Goal: Information Seeking & Learning: Learn about a topic

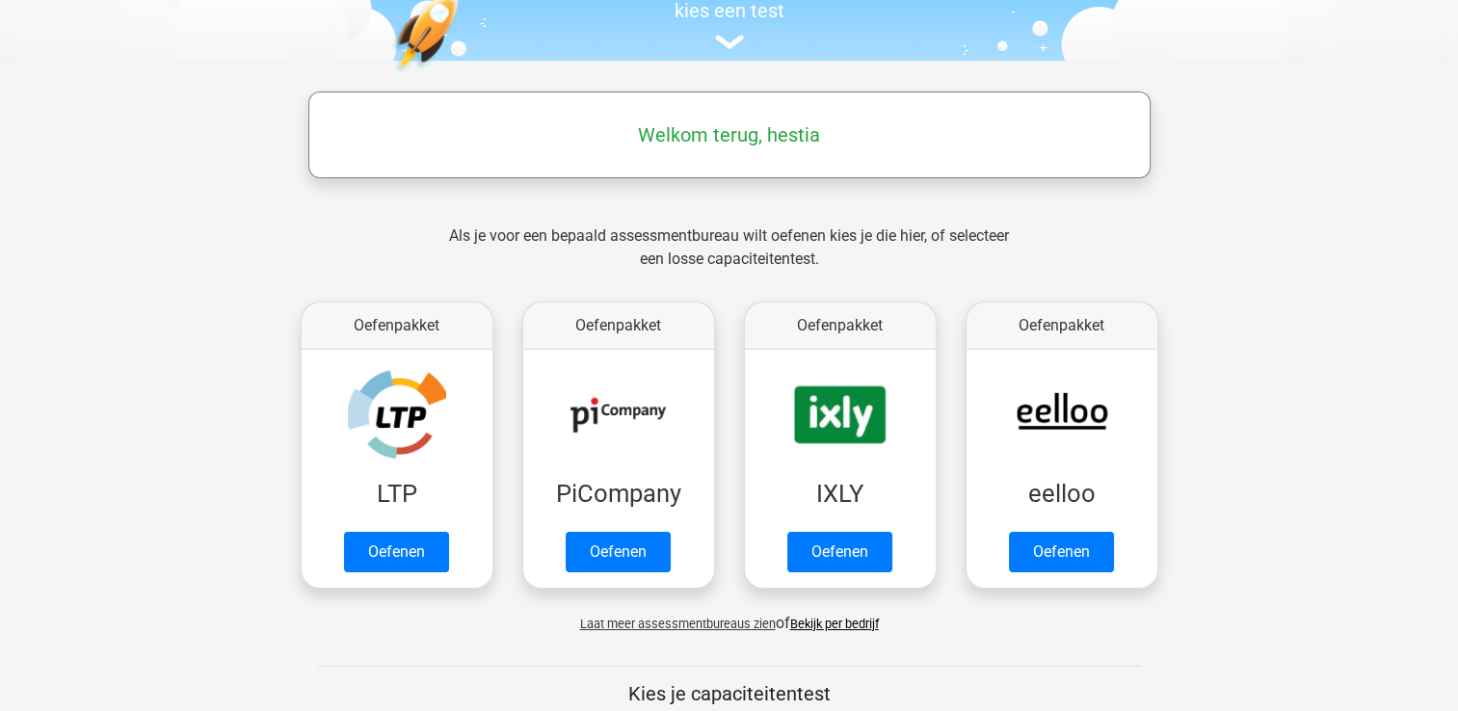
scroll to position [289, 0]
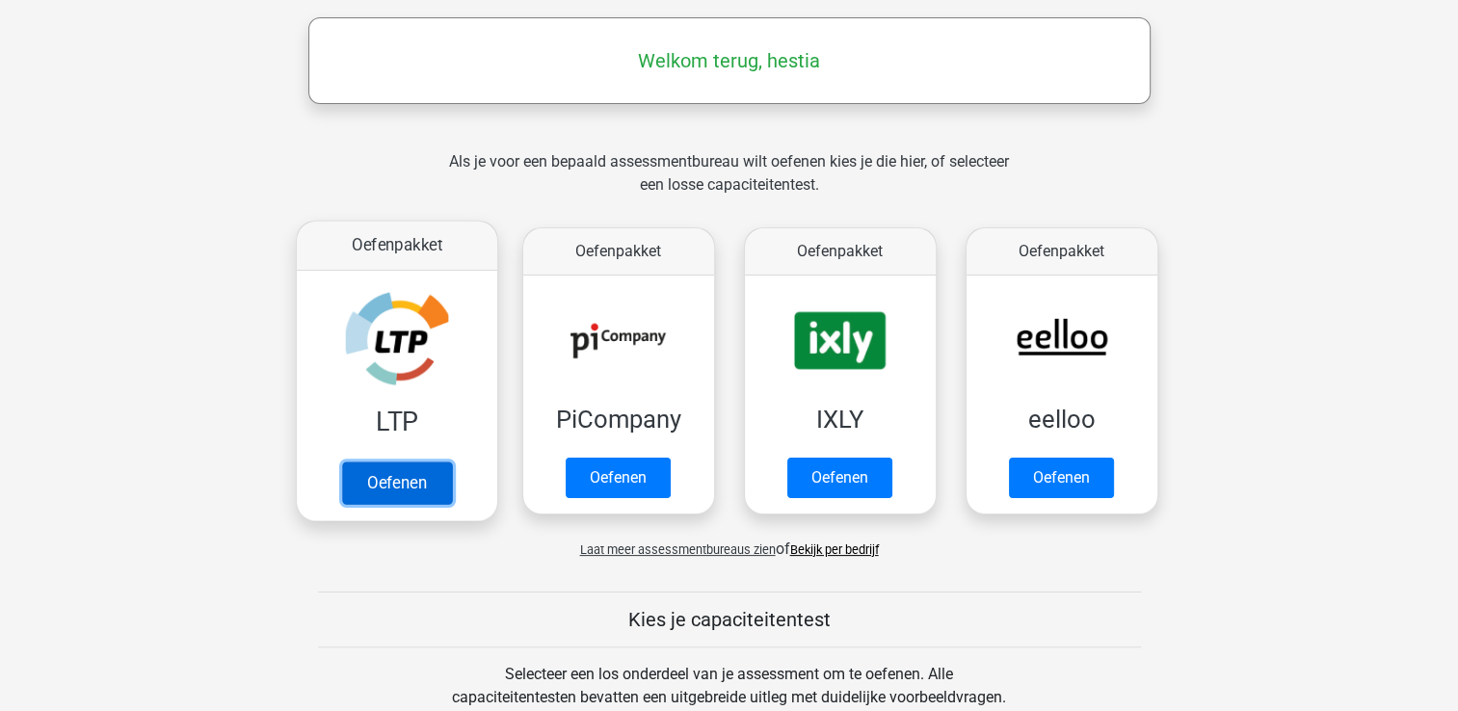
click at [414, 484] on link "Oefenen" at bounding box center [396, 483] width 110 height 42
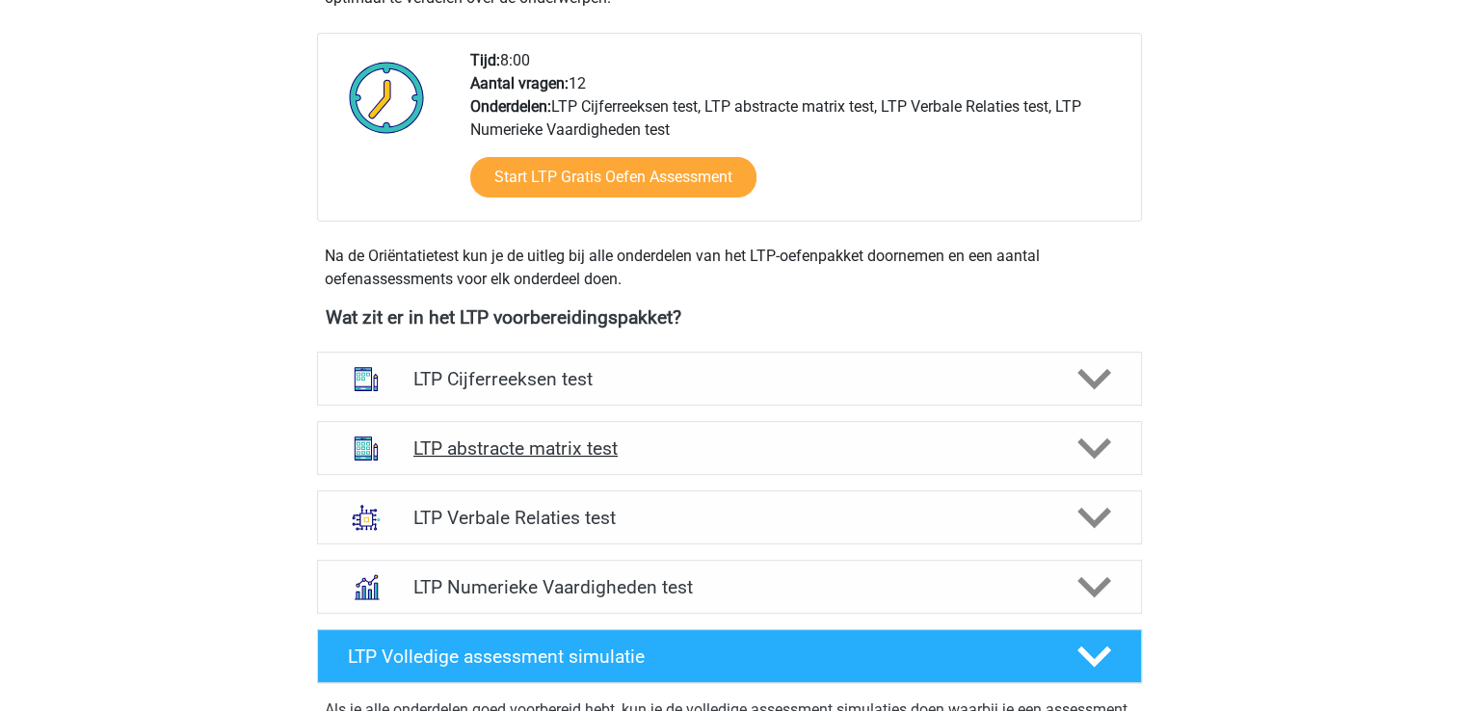
scroll to position [482, 0]
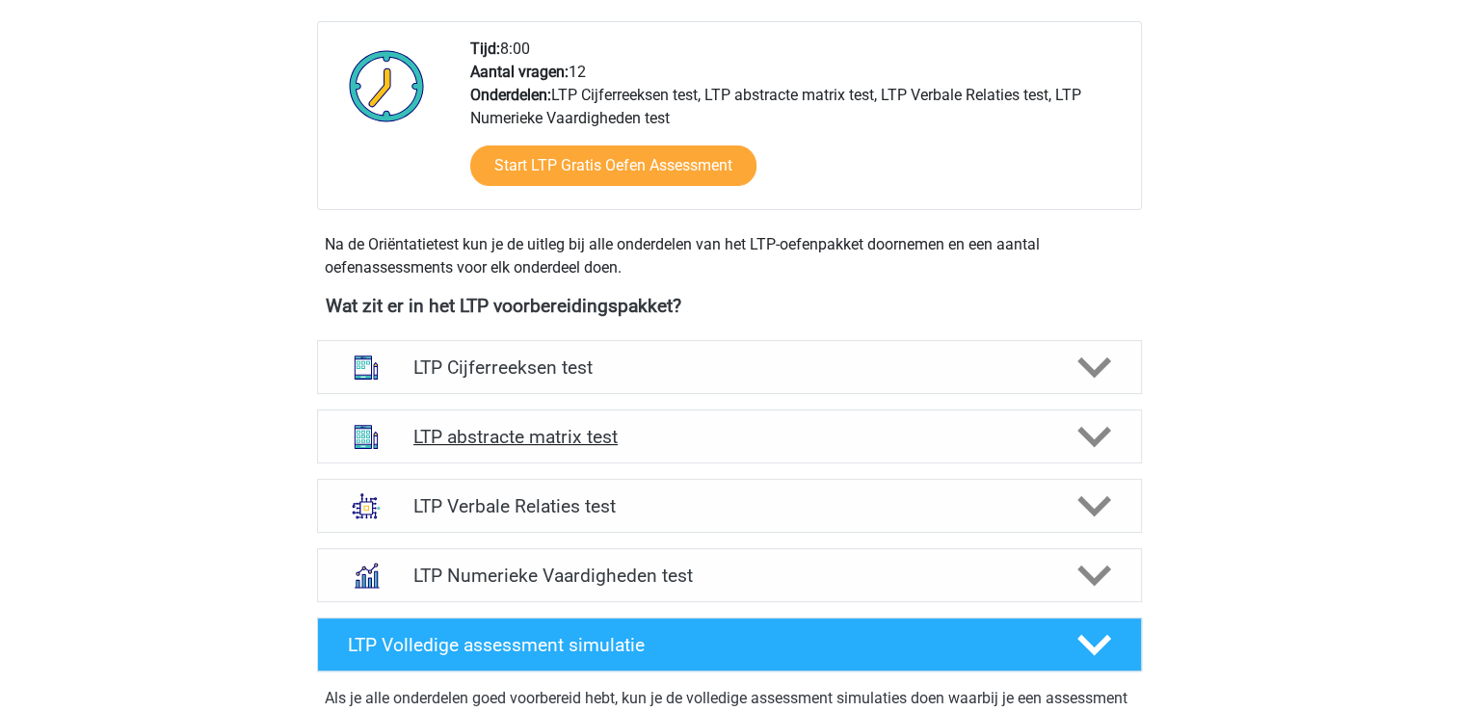
click at [574, 437] on h4 "LTP abstracte matrix test" at bounding box center [728, 437] width 631 height 22
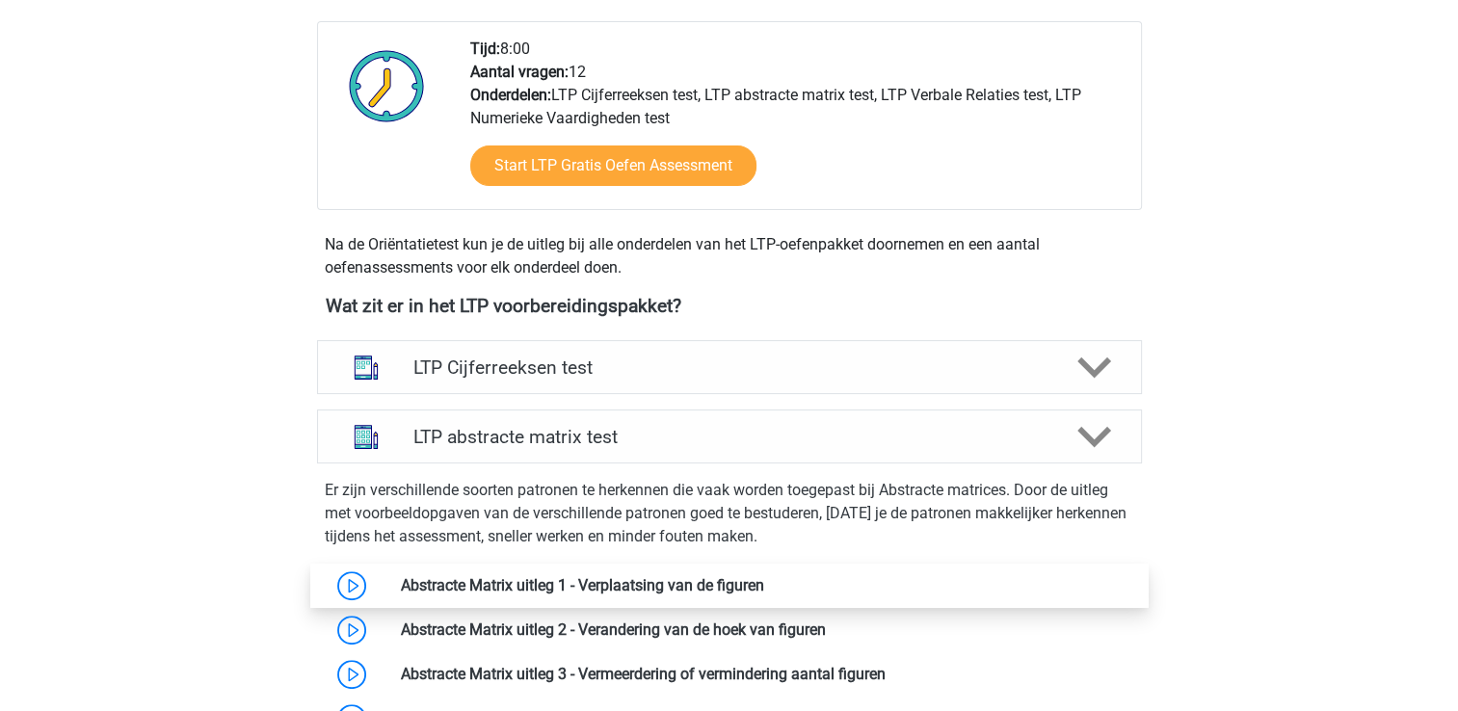
click at [764, 578] on link at bounding box center [764, 585] width 0 height 18
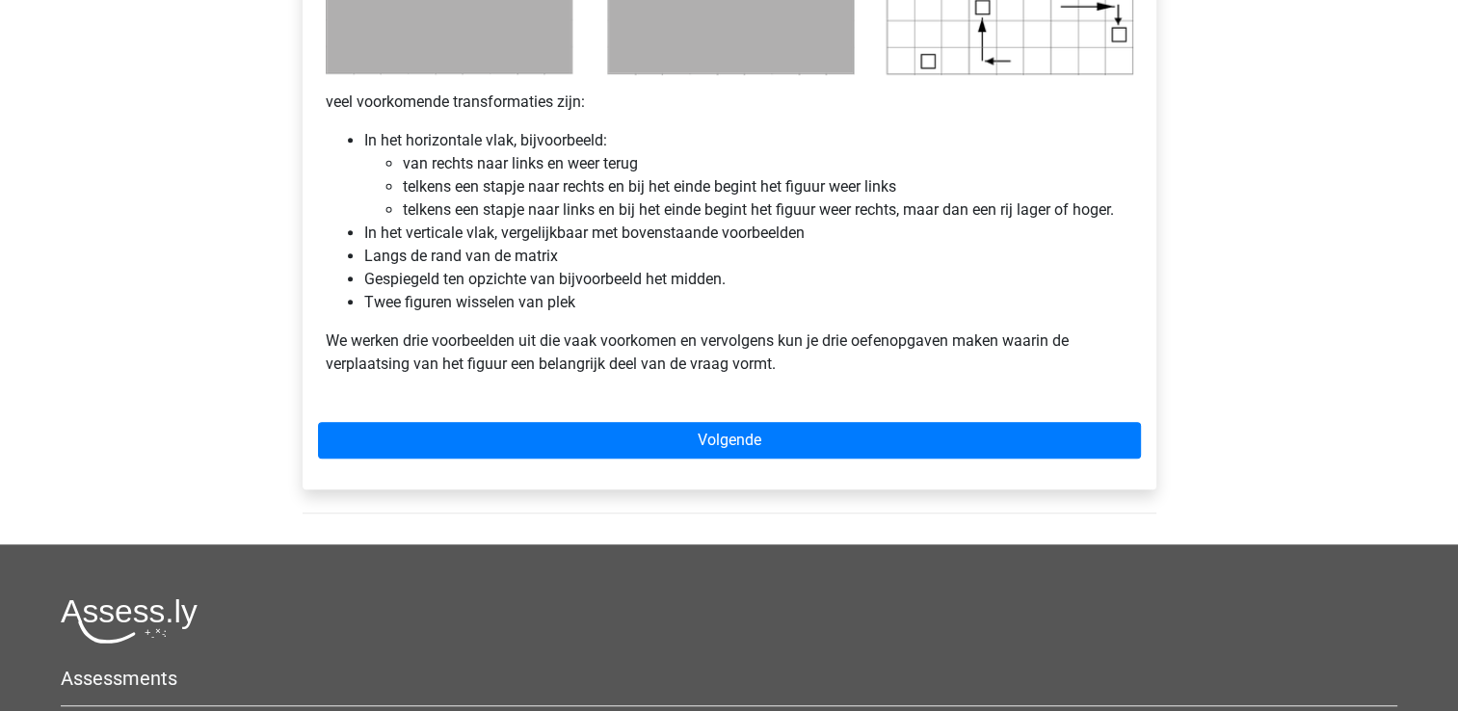
scroll to position [1253, 0]
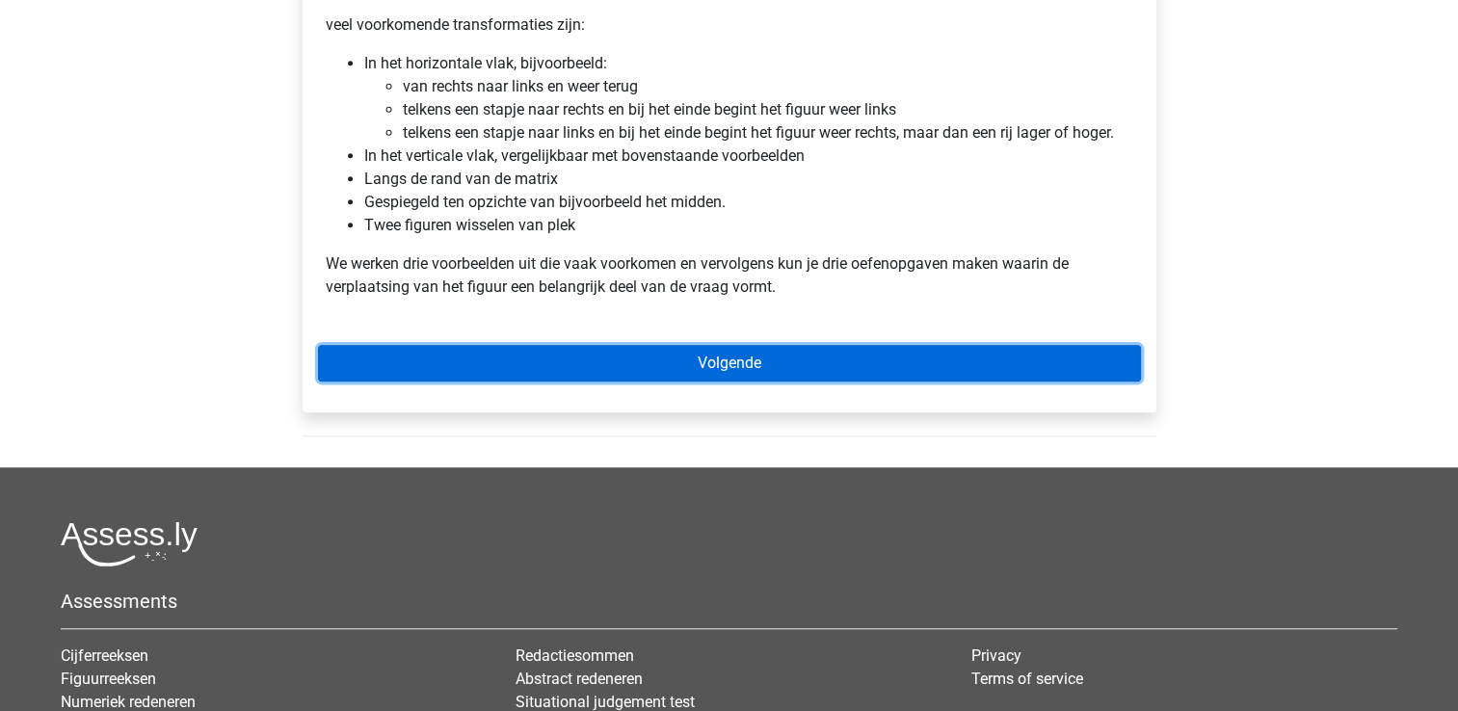
click at [692, 379] on link "Volgende" at bounding box center [729, 363] width 823 height 37
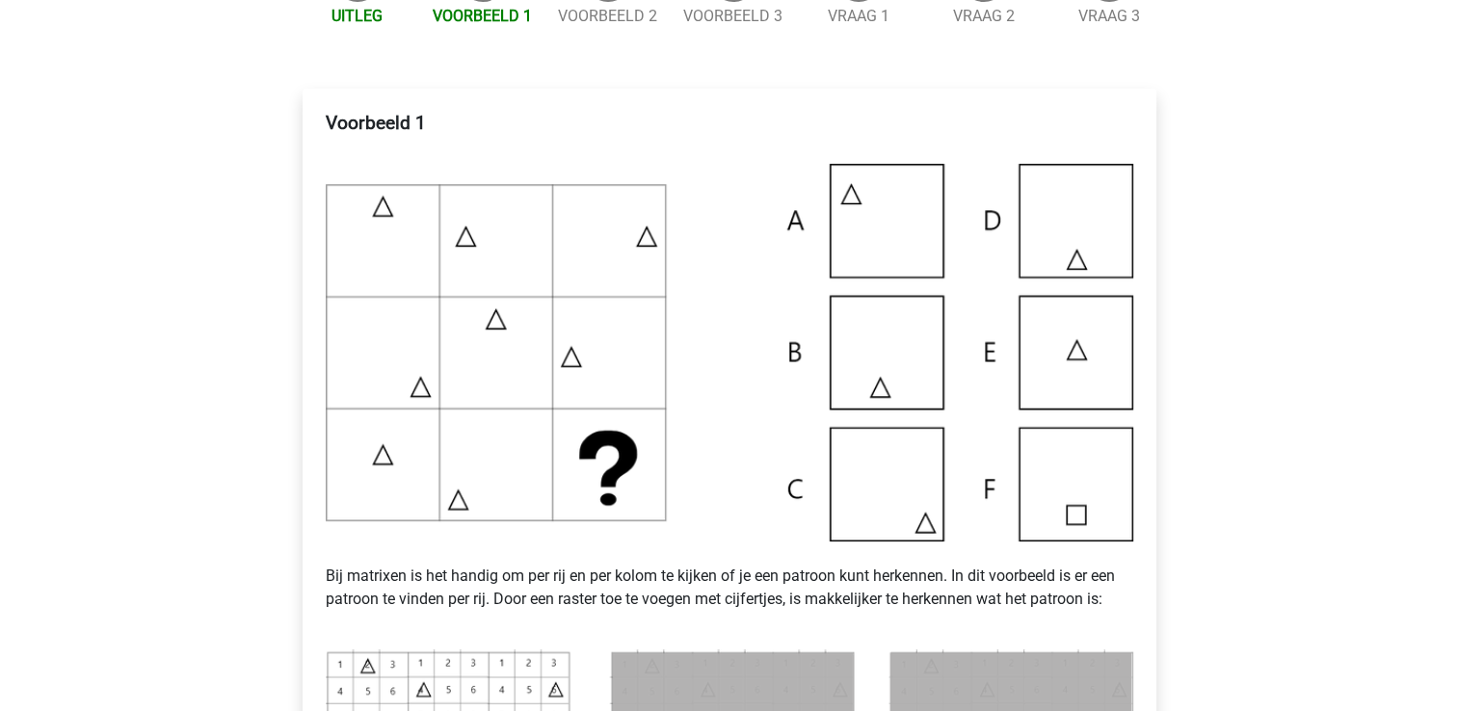
scroll to position [385, 0]
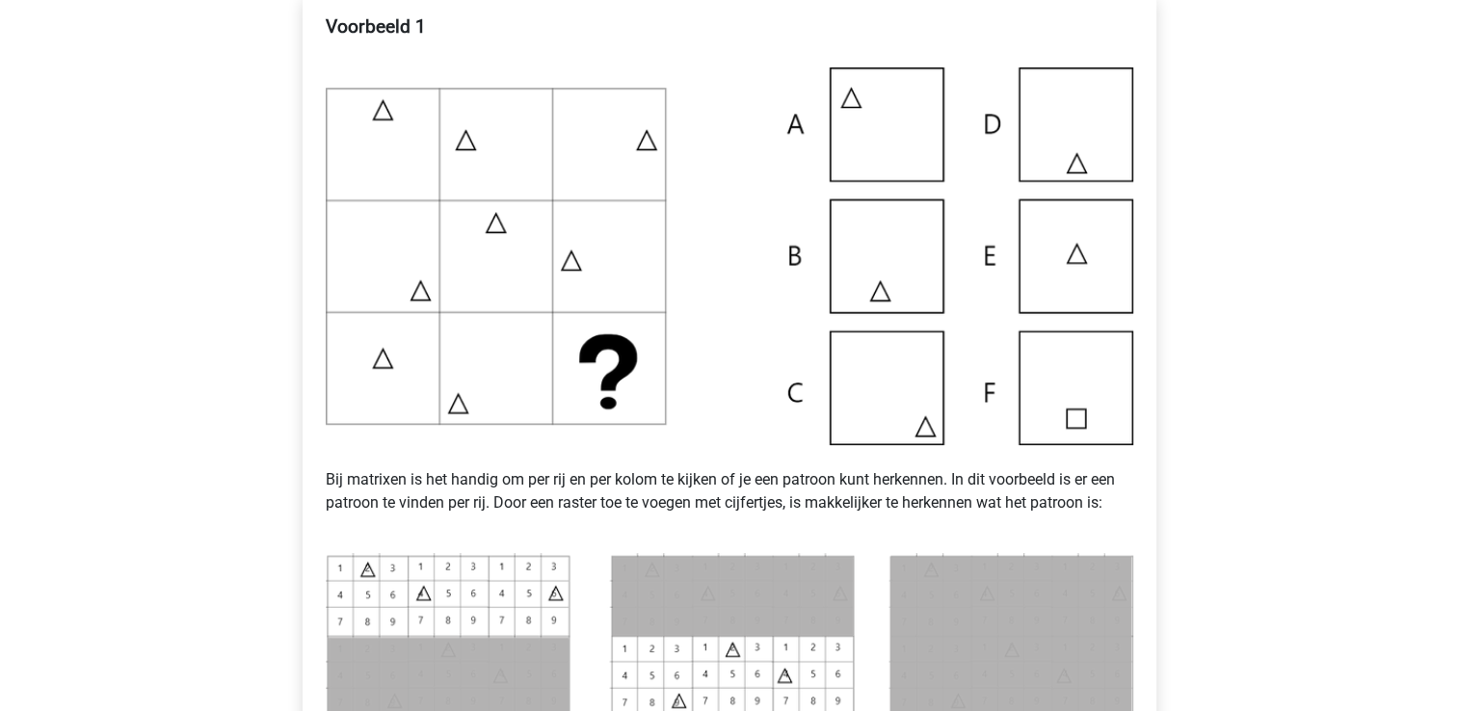
click at [1069, 124] on img at bounding box center [729, 256] width 807 height 378
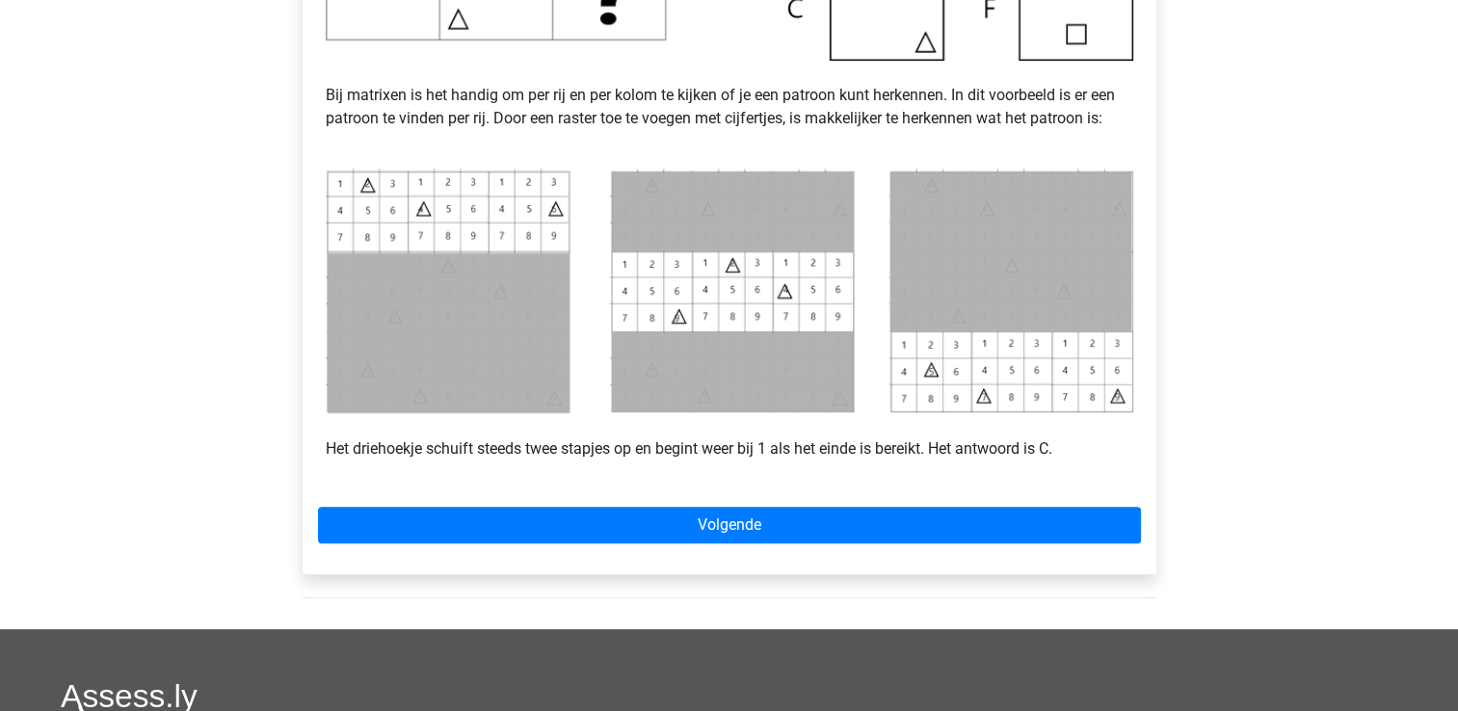
scroll to position [771, 0]
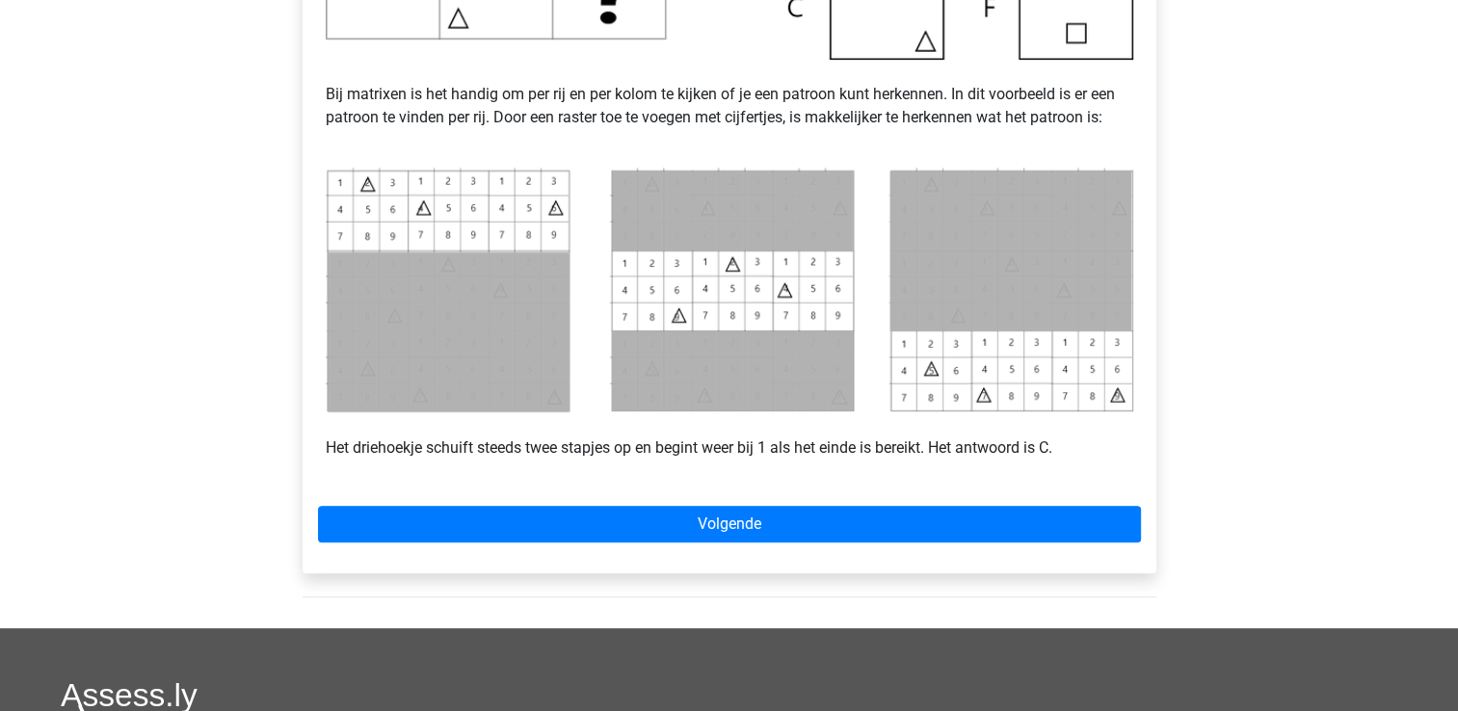
click at [702, 541] on div "Voorbeeld 1 Bij matrixen is het handig om per rij en per kolom te kijken of je …" at bounding box center [730, 89] width 854 height 965
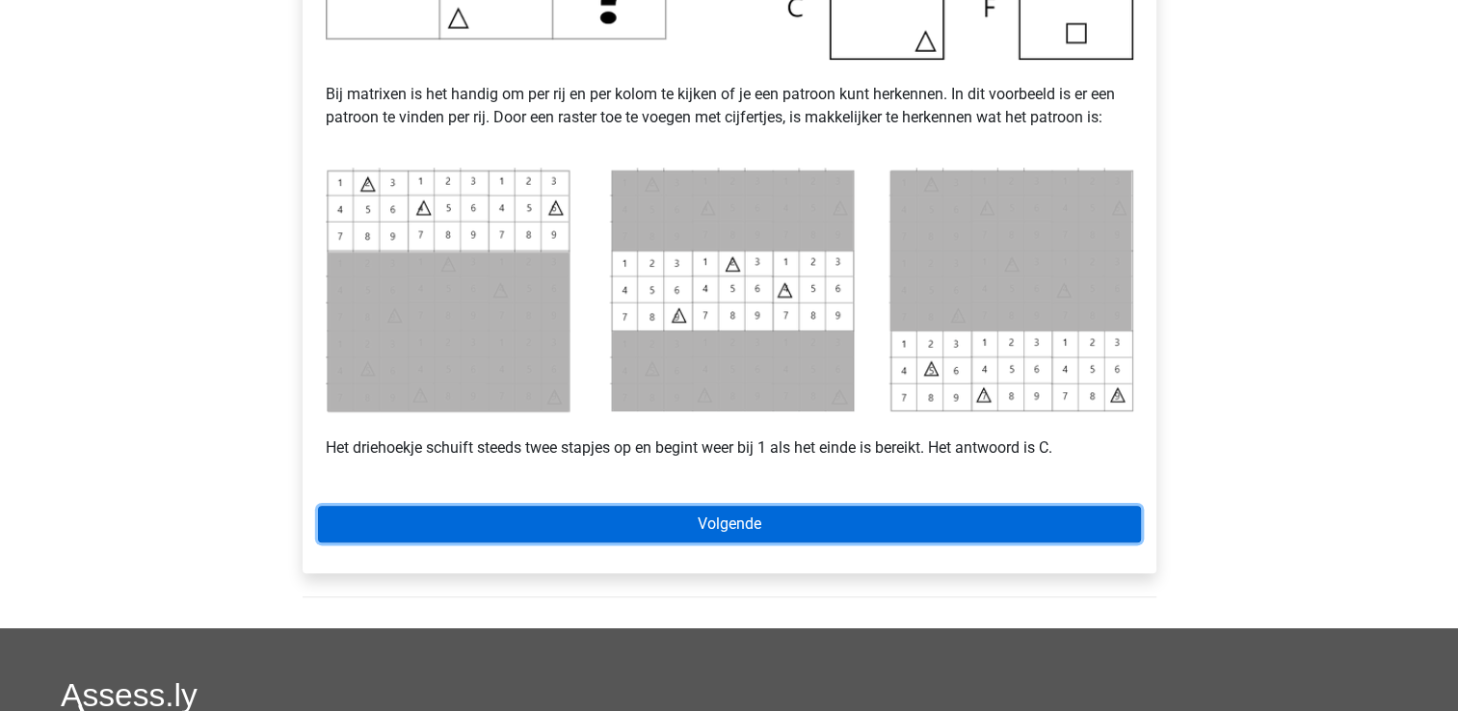
click at [705, 526] on link "Volgende" at bounding box center [729, 524] width 823 height 37
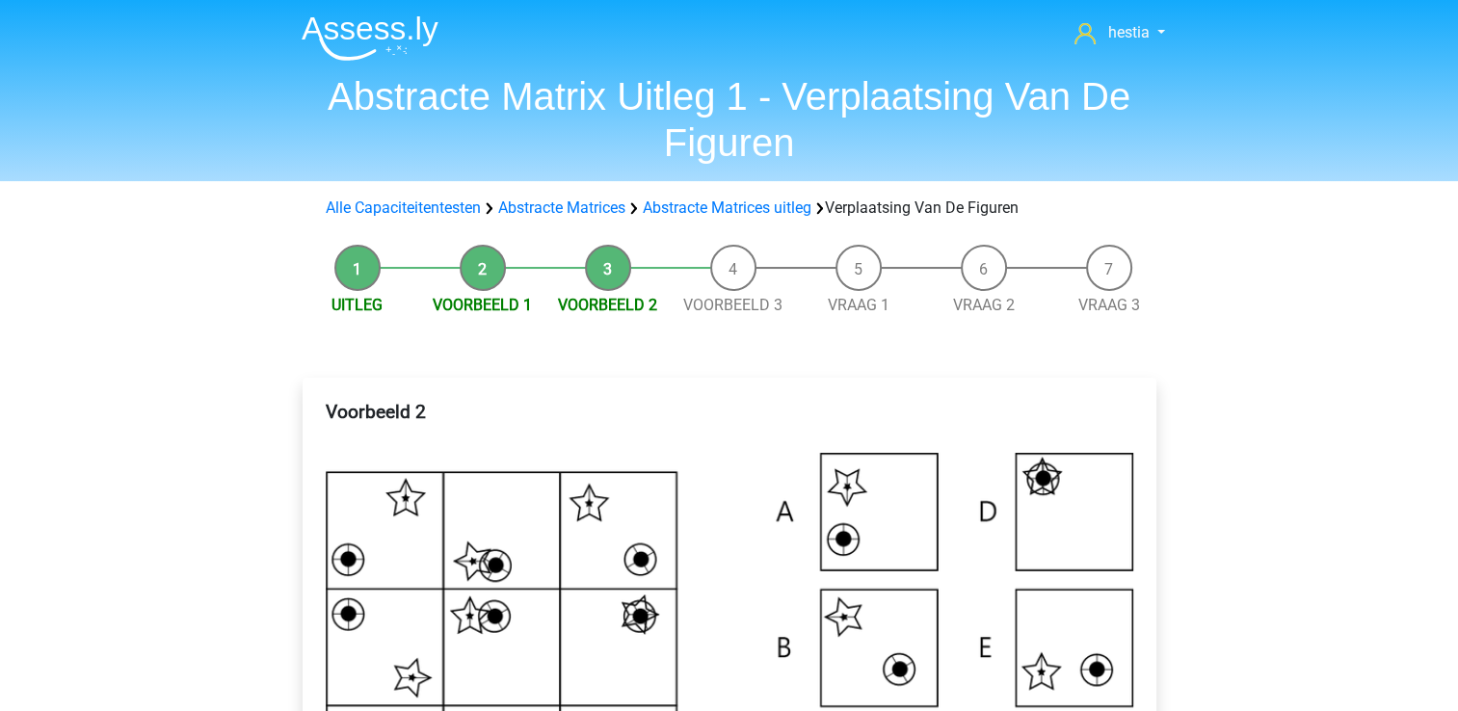
click at [370, 286] on li "Uitleg" at bounding box center [357, 281] width 125 height 72
click at [364, 273] on li "Uitleg" at bounding box center [357, 281] width 125 height 72
click at [726, 206] on link "Abstracte Matrices uitleg" at bounding box center [727, 207] width 169 height 18
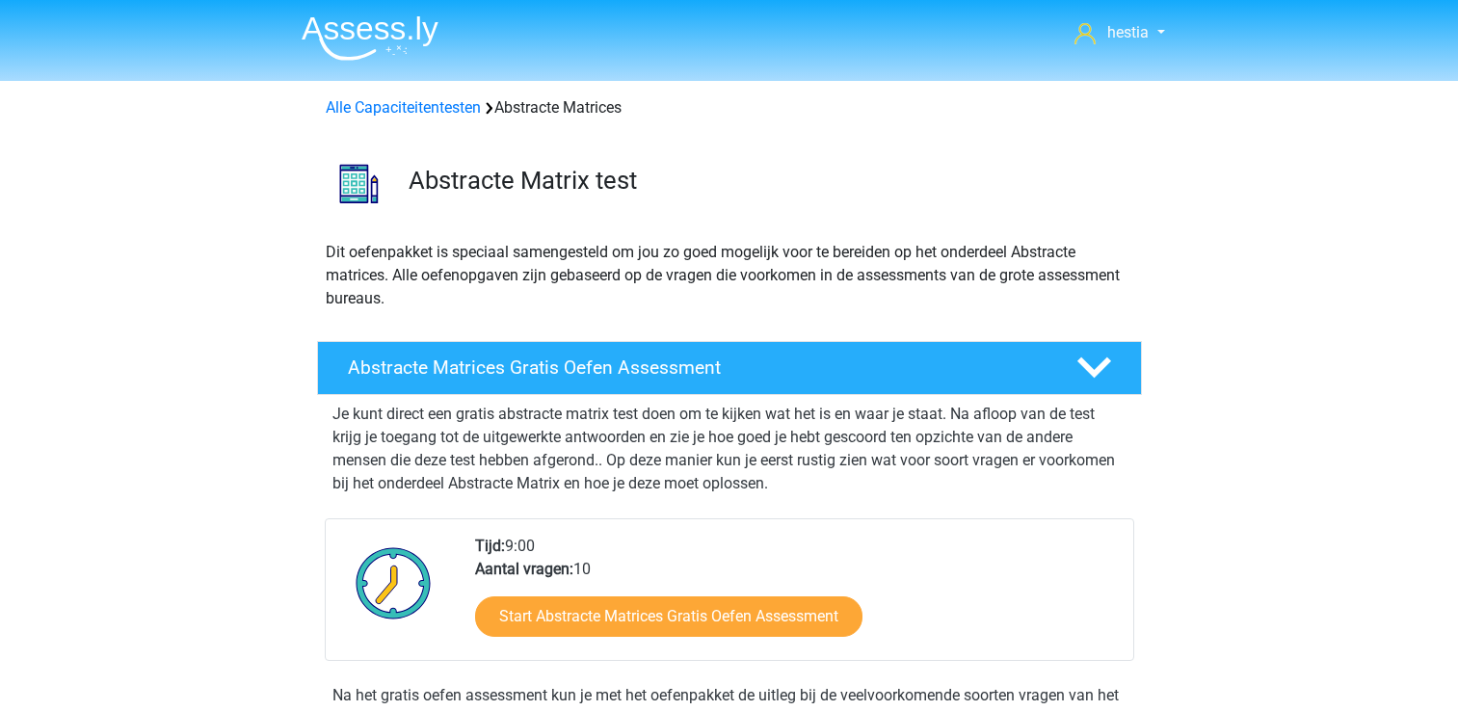
scroll to position [790, 0]
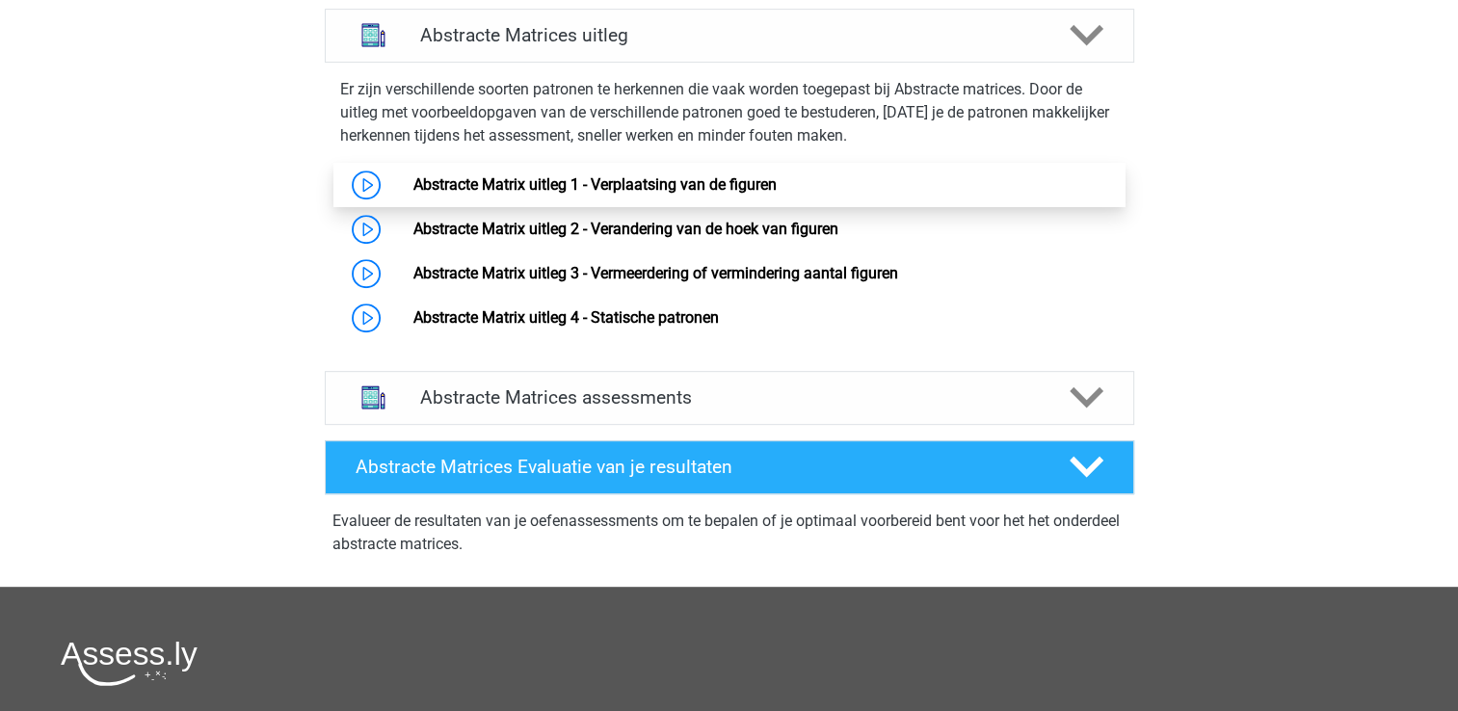
click at [528, 175] on link "Abstracte Matrix uitleg 1 - Verplaatsing van de figuren" at bounding box center [594, 184] width 363 height 18
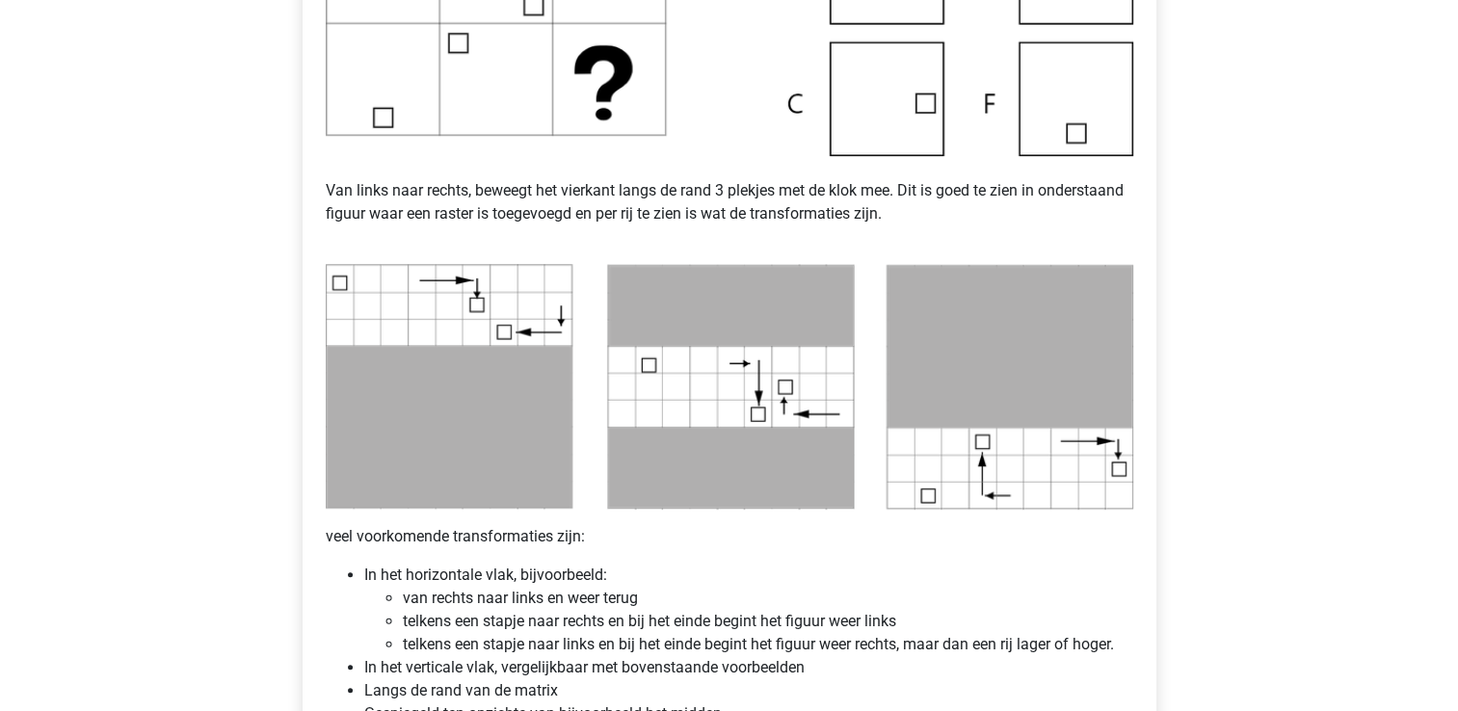
scroll to position [964, 0]
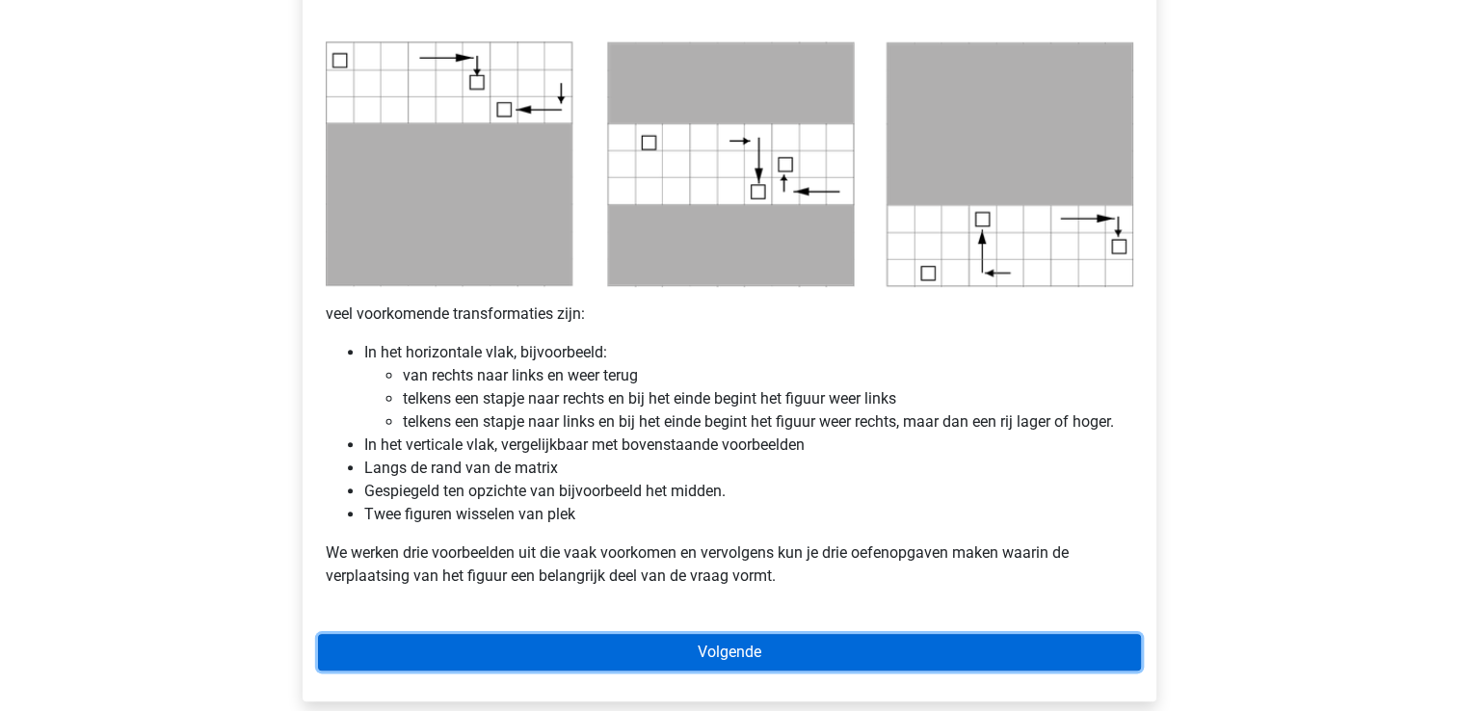
click at [639, 649] on link "Volgende" at bounding box center [729, 652] width 823 height 37
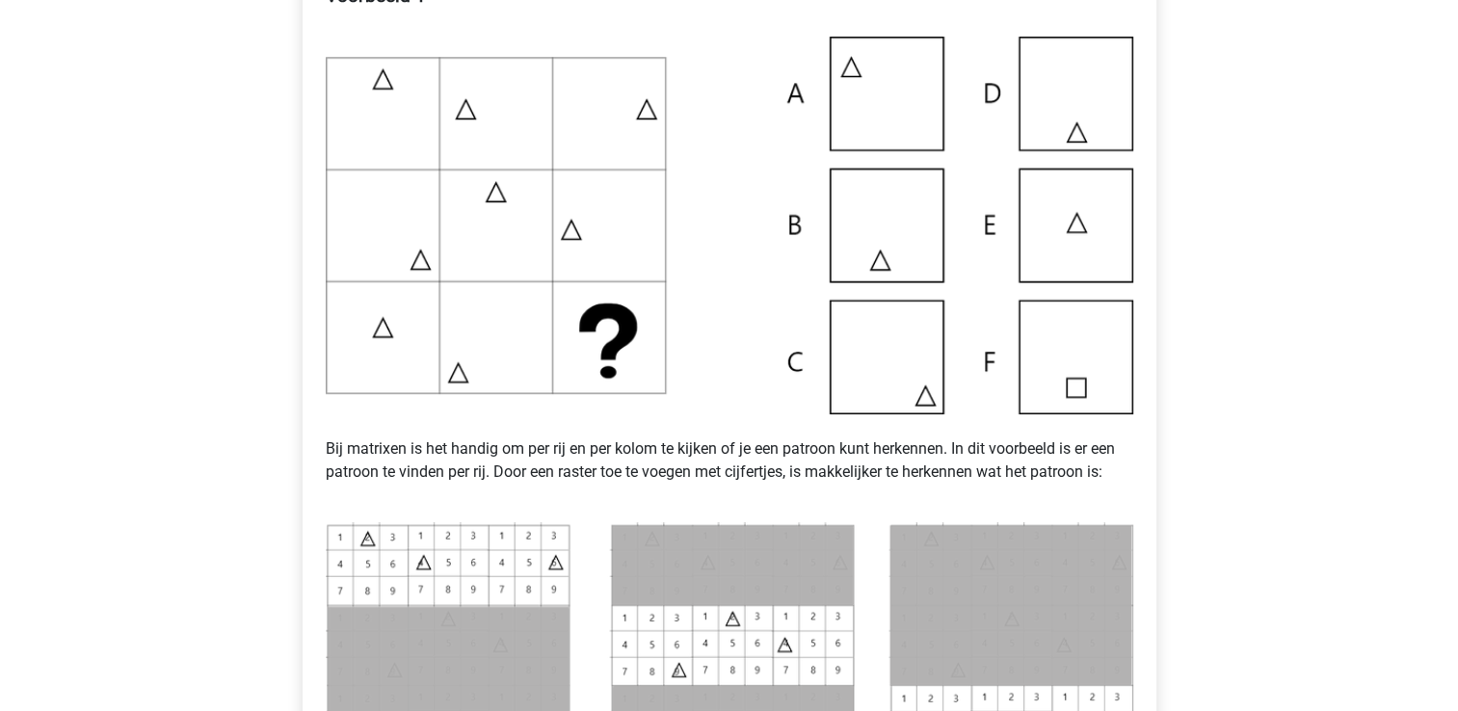
scroll to position [385, 0]
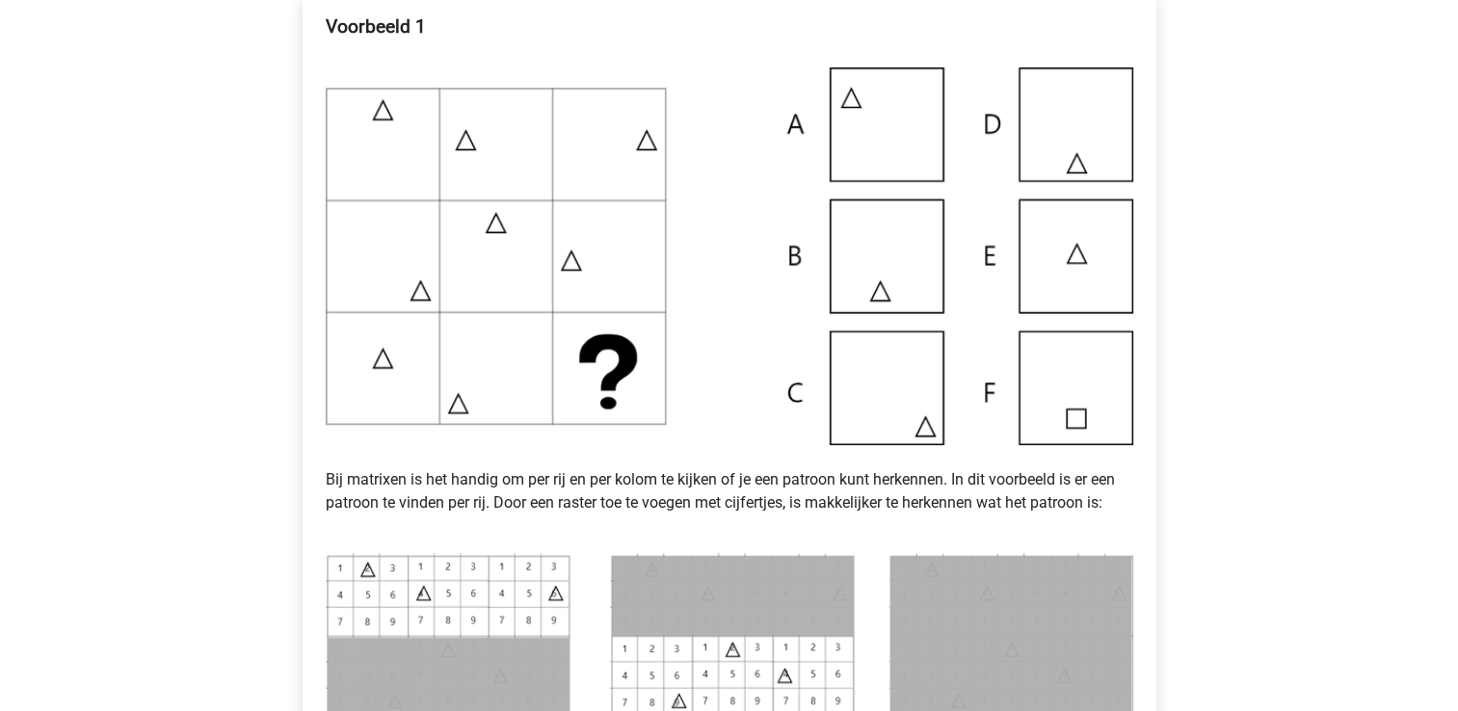
click at [629, 402] on img at bounding box center [729, 256] width 807 height 378
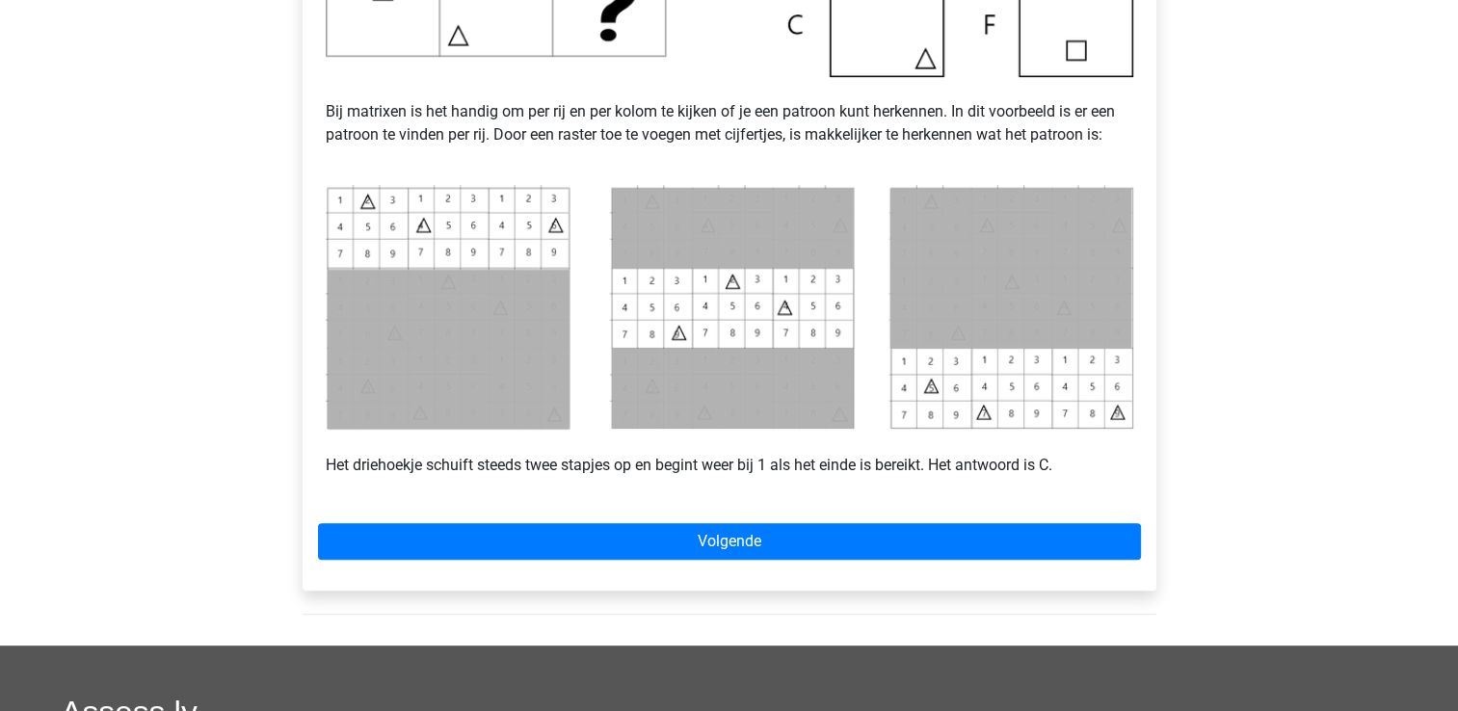
scroll to position [964, 0]
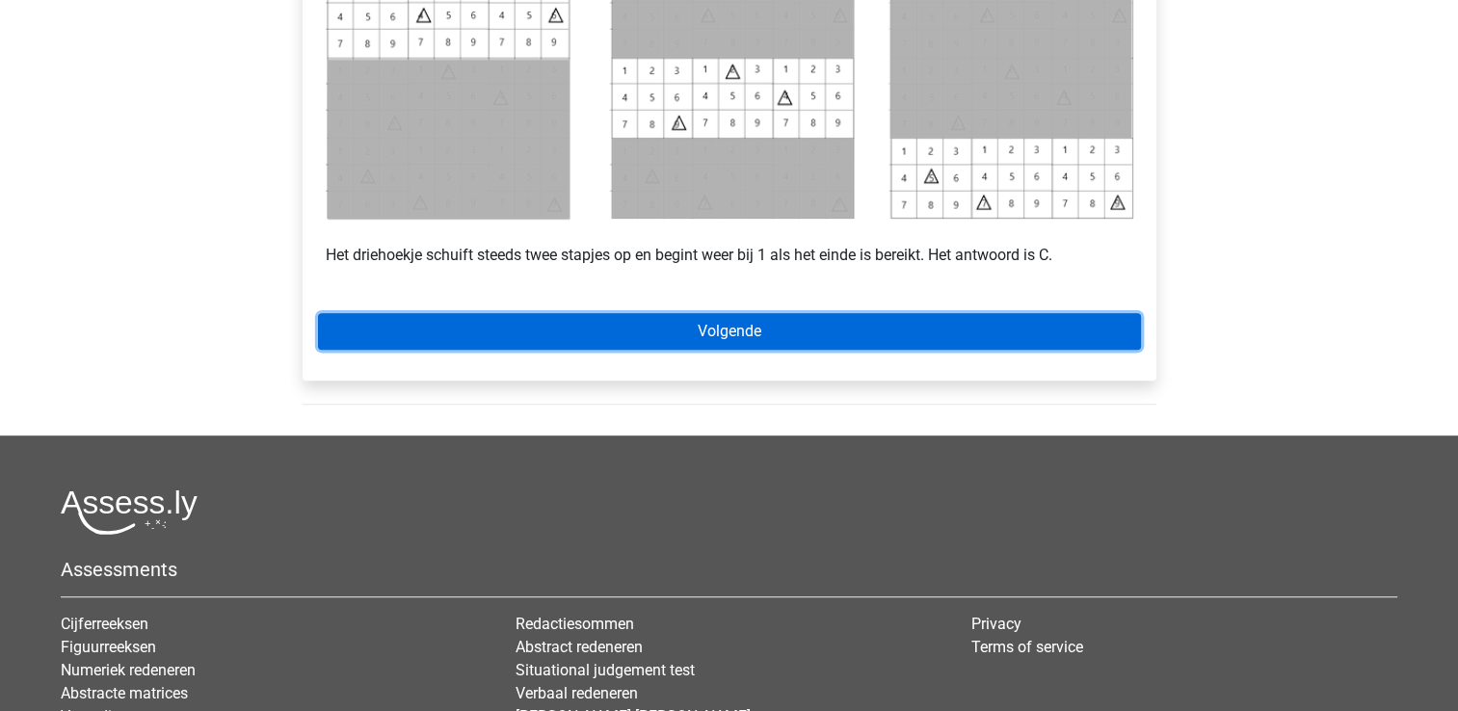
click at [805, 329] on link "Volgende" at bounding box center [729, 331] width 823 height 37
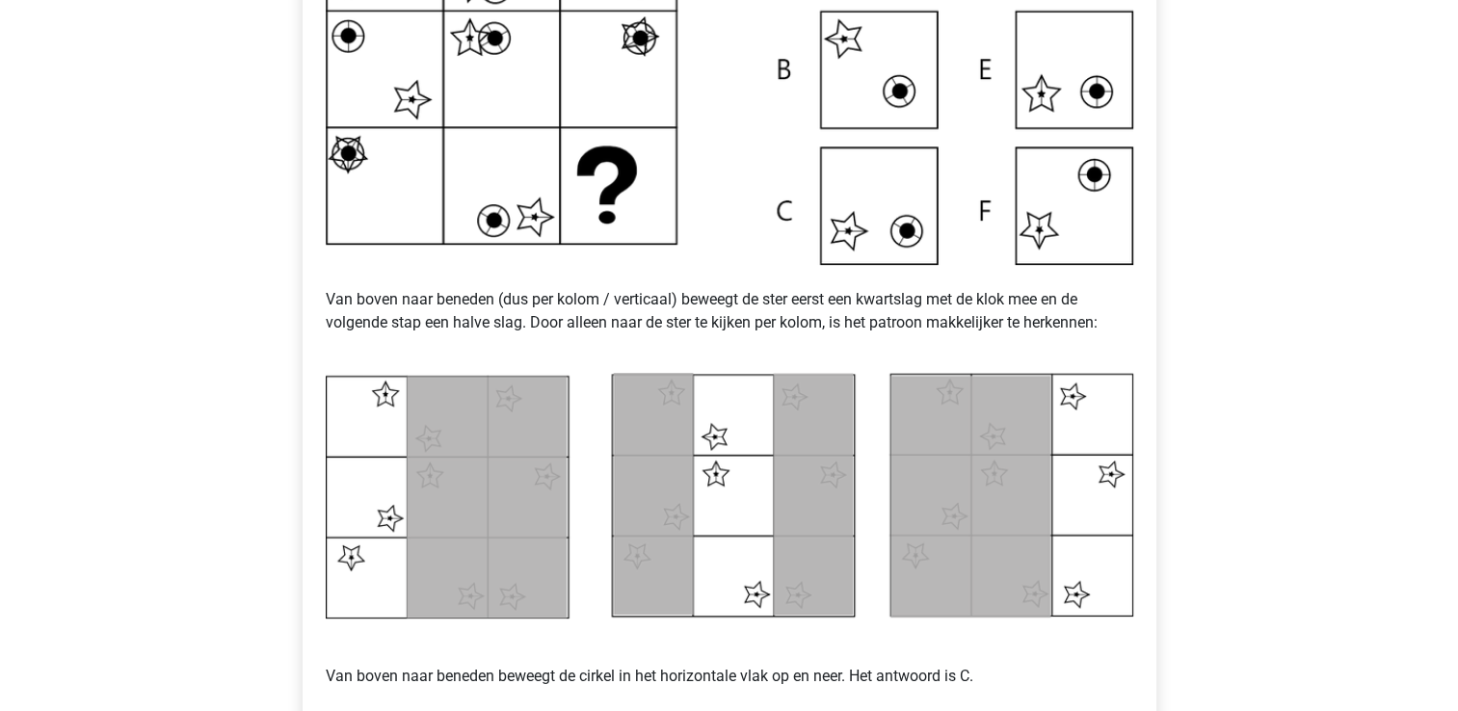
scroll to position [867, 0]
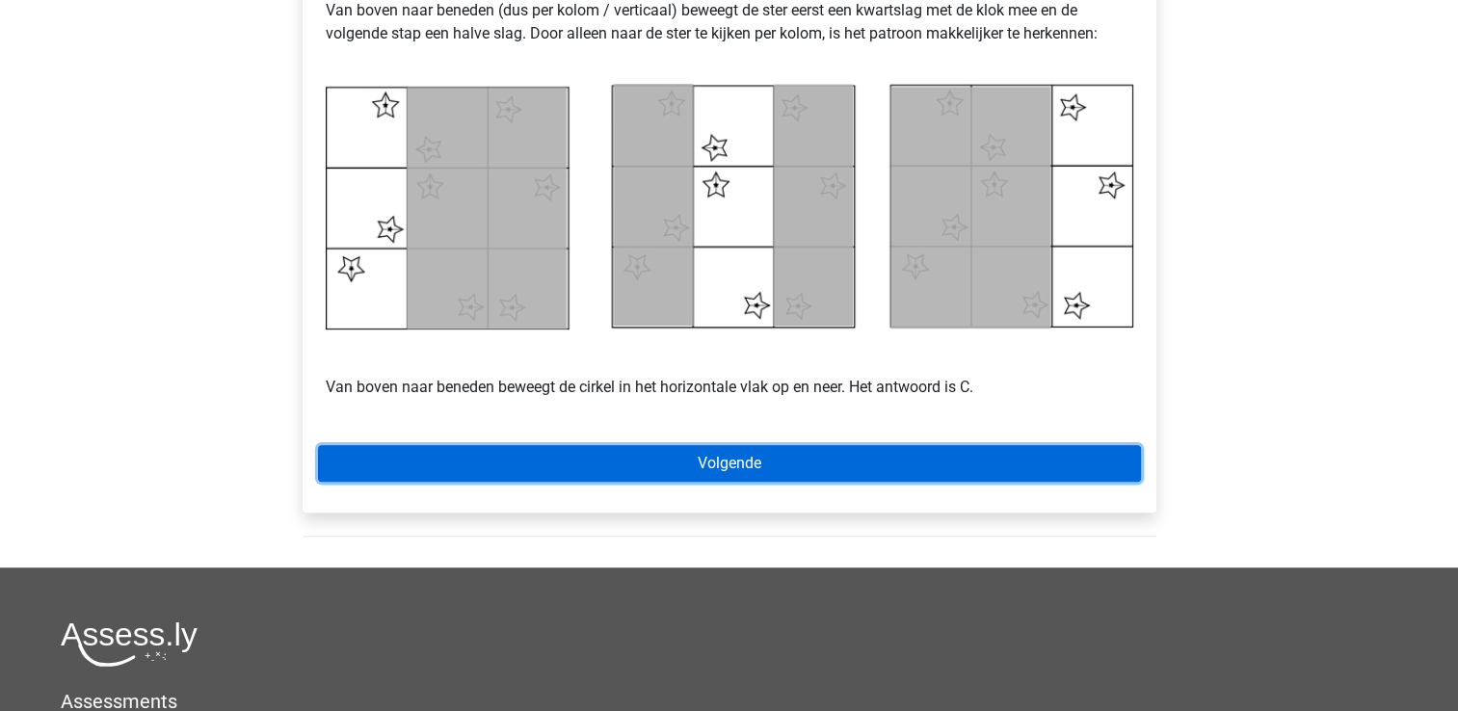
click at [743, 464] on link "Volgende" at bounding box center [729, 463] width 823 height 37
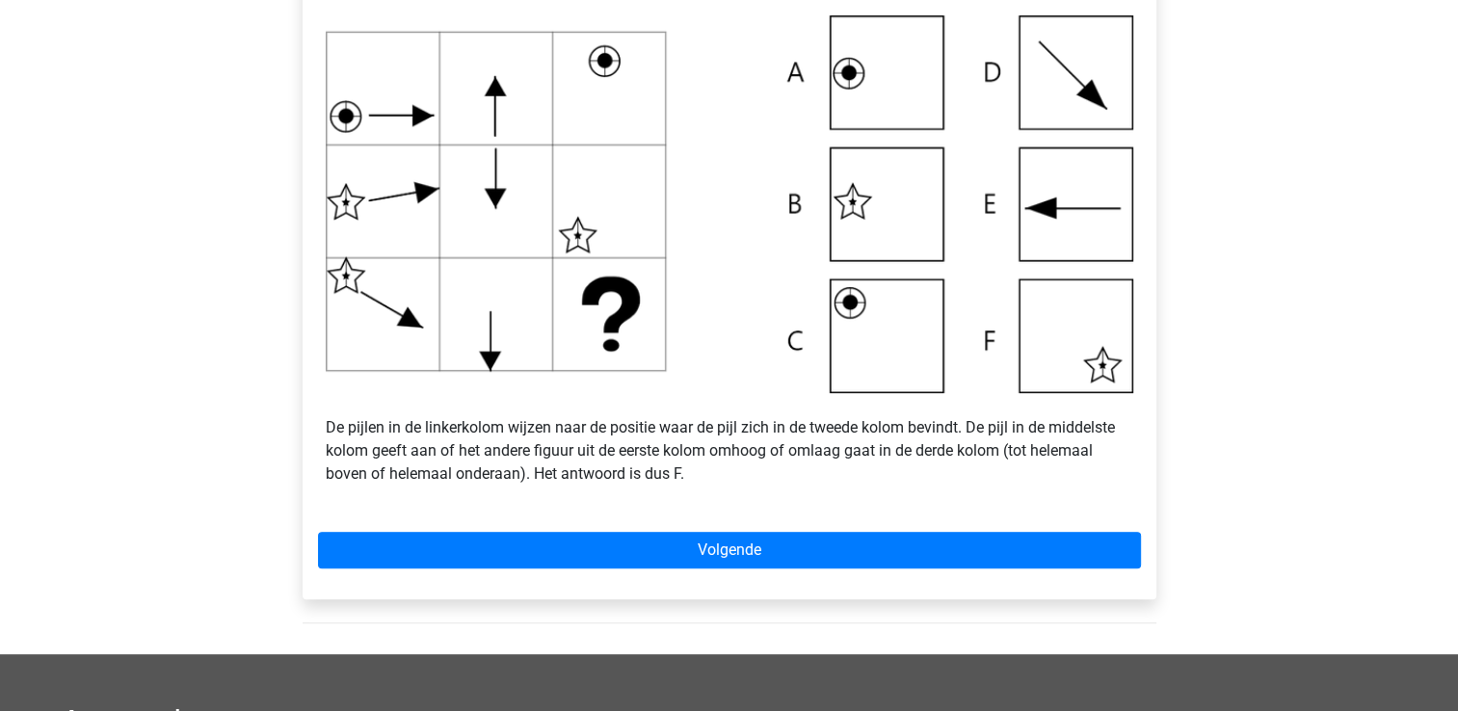
scroll to position [964, 0]
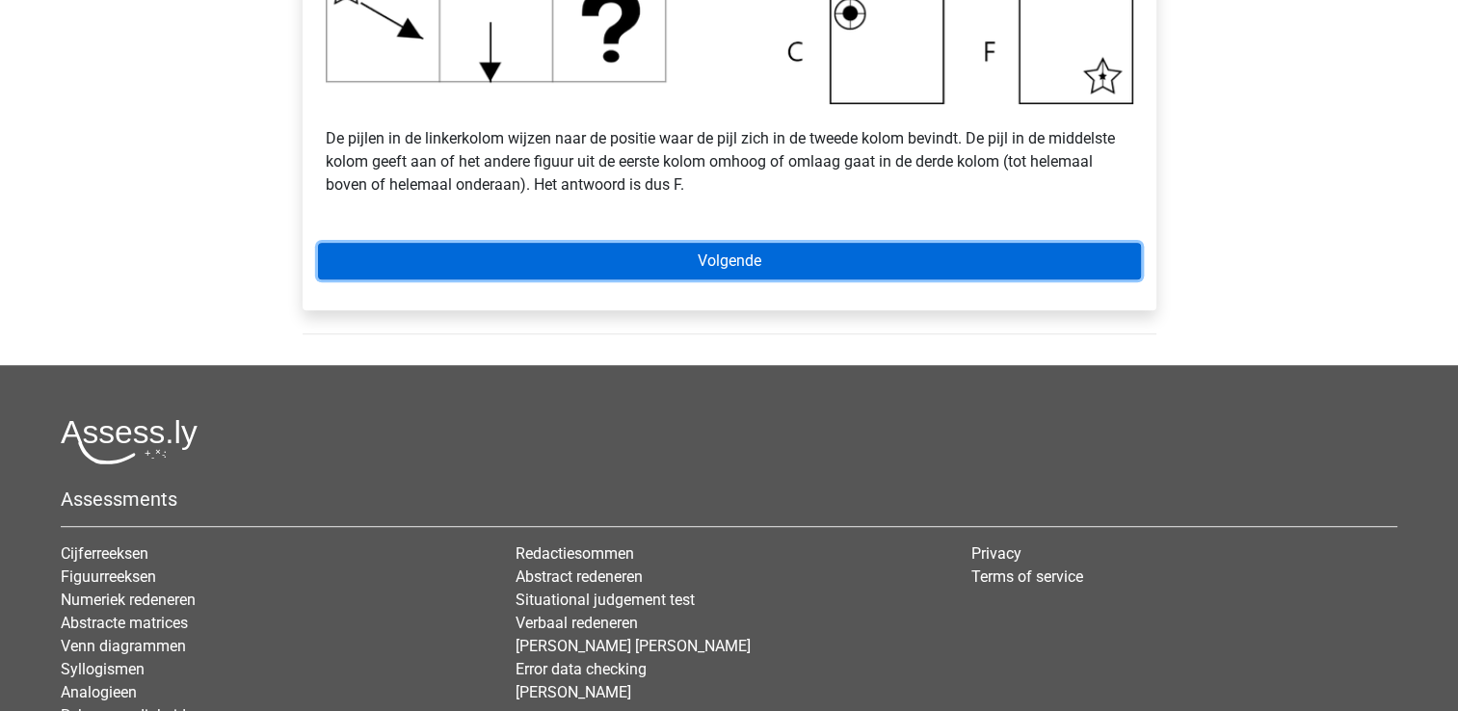
click at [723, 256] on link "Volgende" at bounding box center [729, 261] width 823 height 37
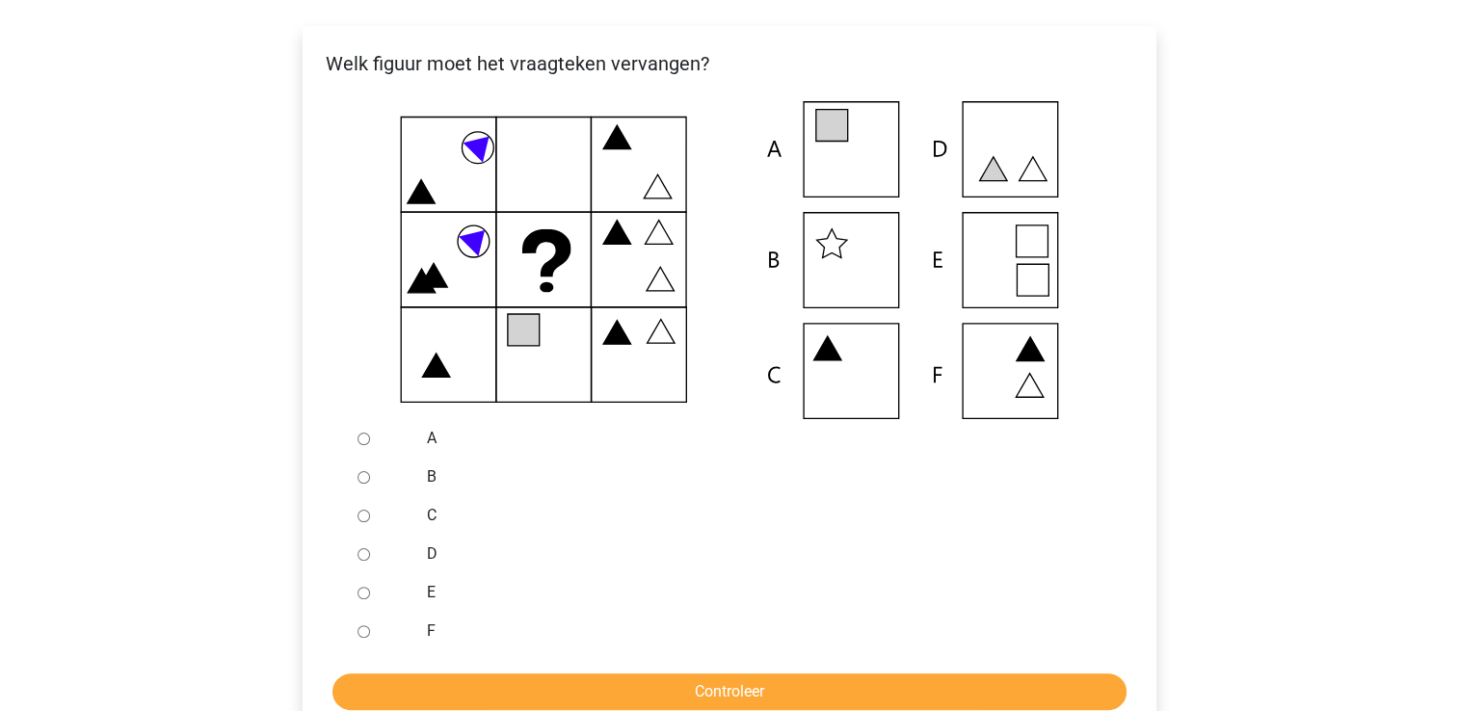
scroll to position [385, 0]
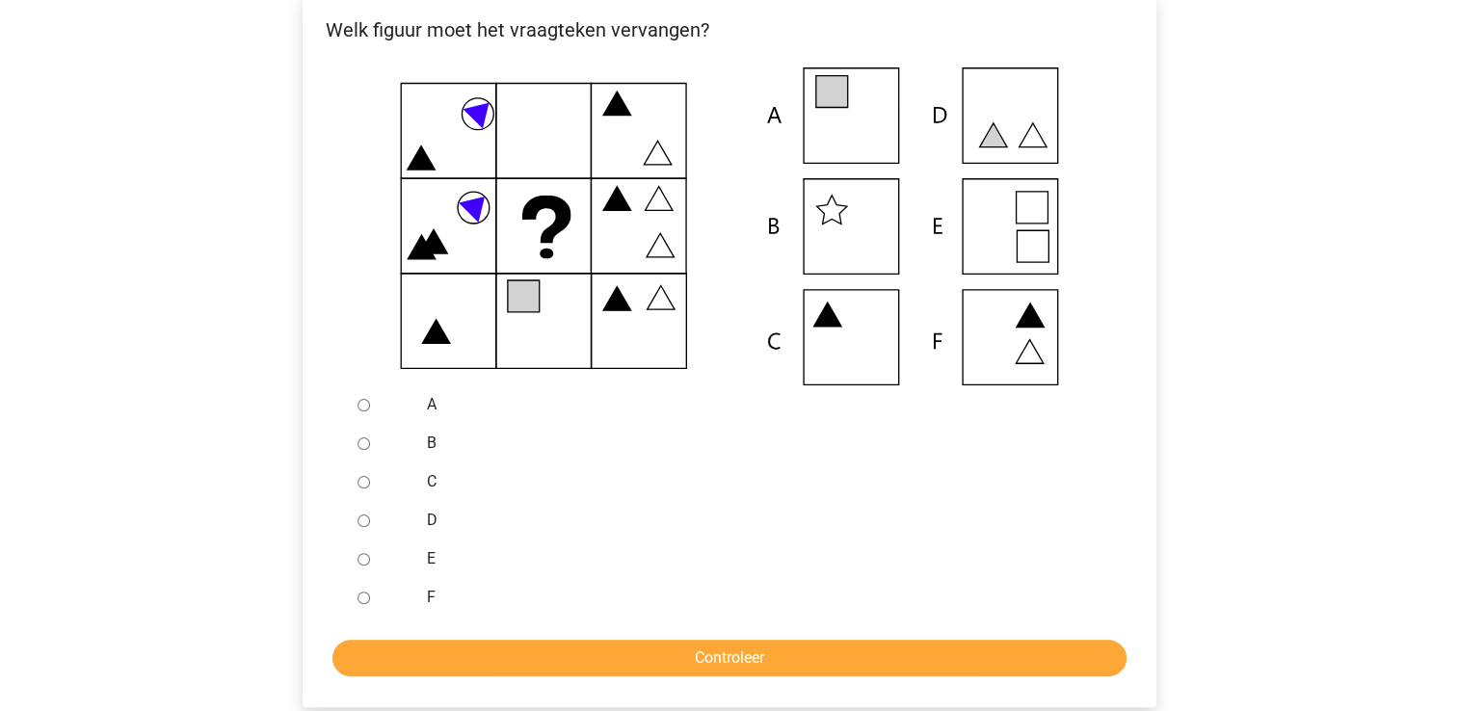
click at [359, 409] on input "A" at bounding box center [363, 405] width 13 height 13
radio input "true"
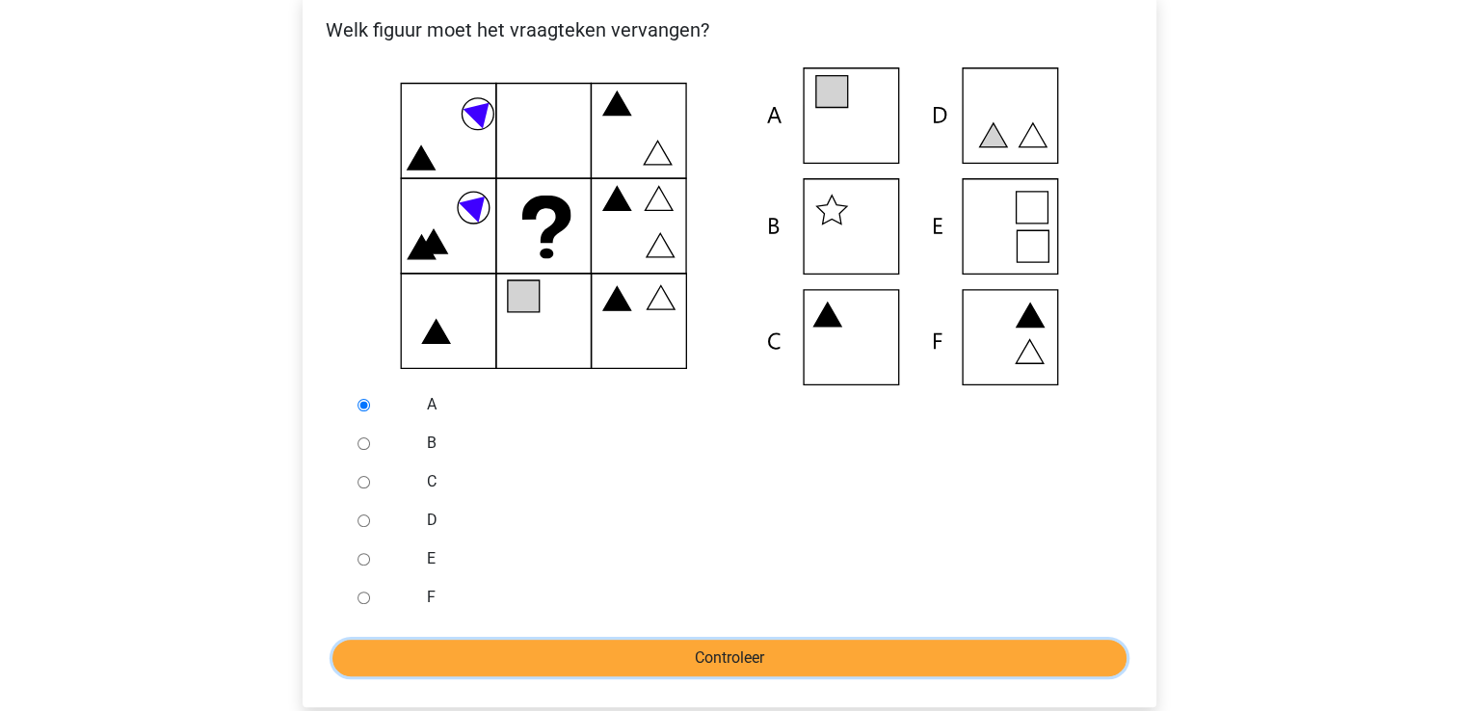
click at [624, 652] on input "Controleer" at bounding box center [729, 658] width 794 height 37
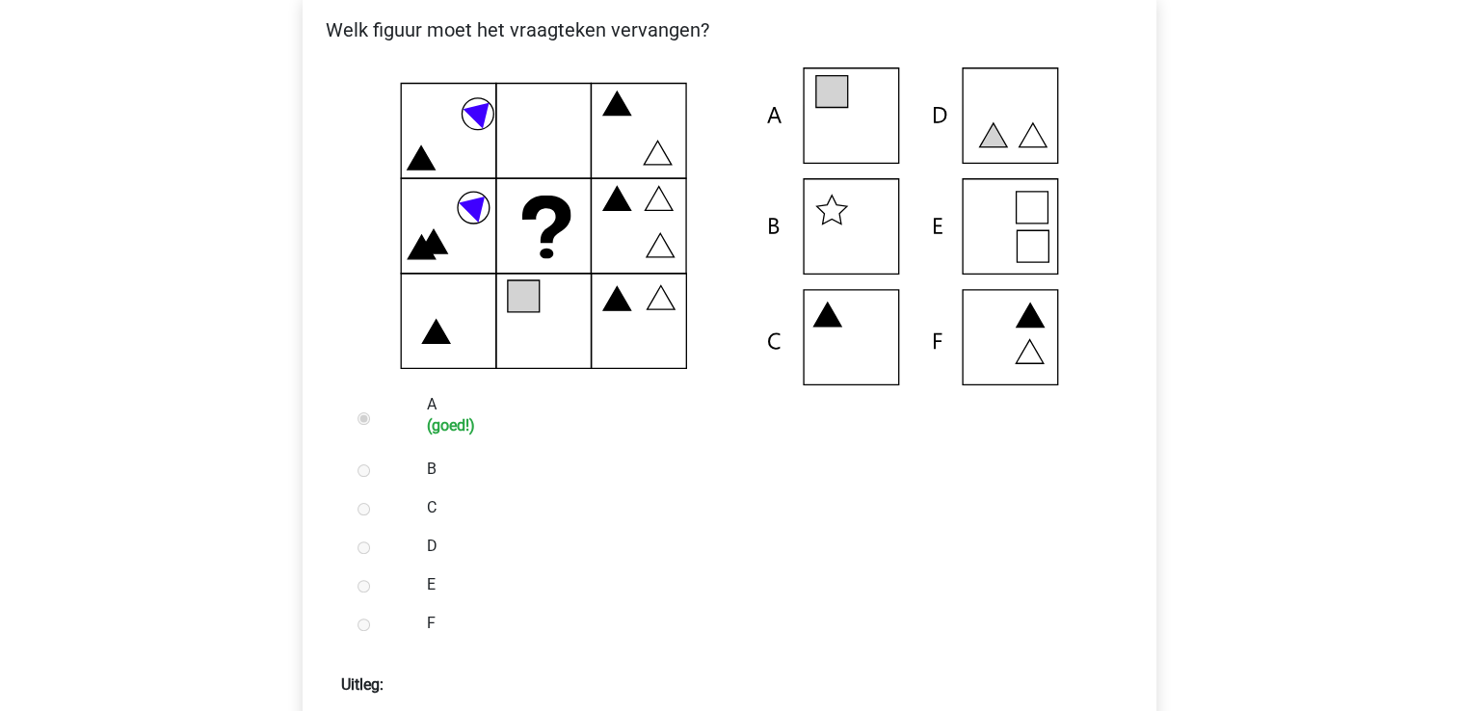
scroll to position [289, 0]
